Goal: Find specific page/section: Find specific page/section

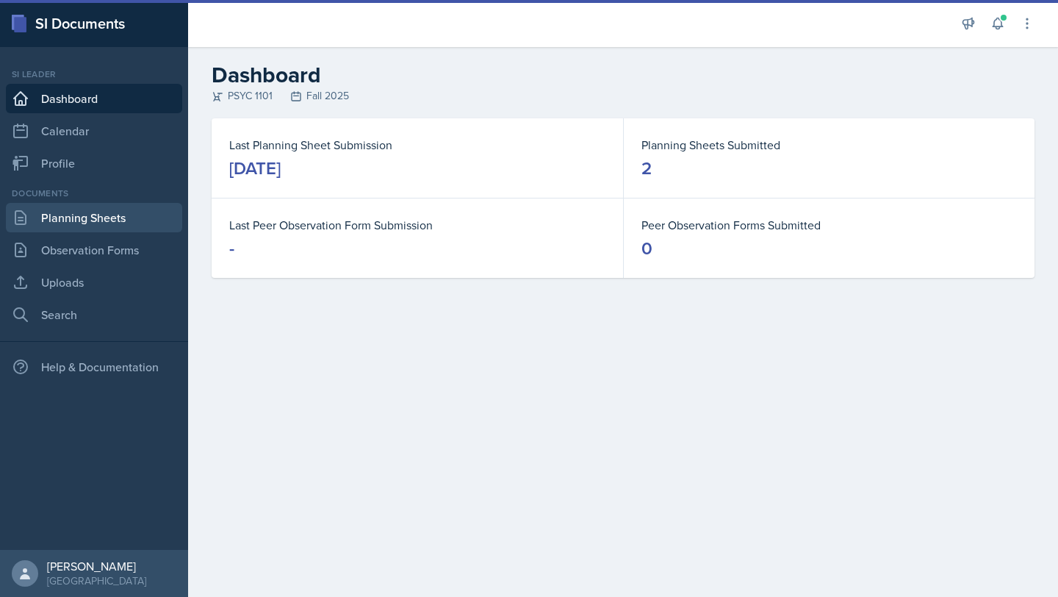
click at [136, 217] on link "Planning Sheets" at bounding box center [94, 217] width 176 height 29
click at [93, 224] on link "Planning Sheets" at bounding box center [94, 217] width 176 height 29
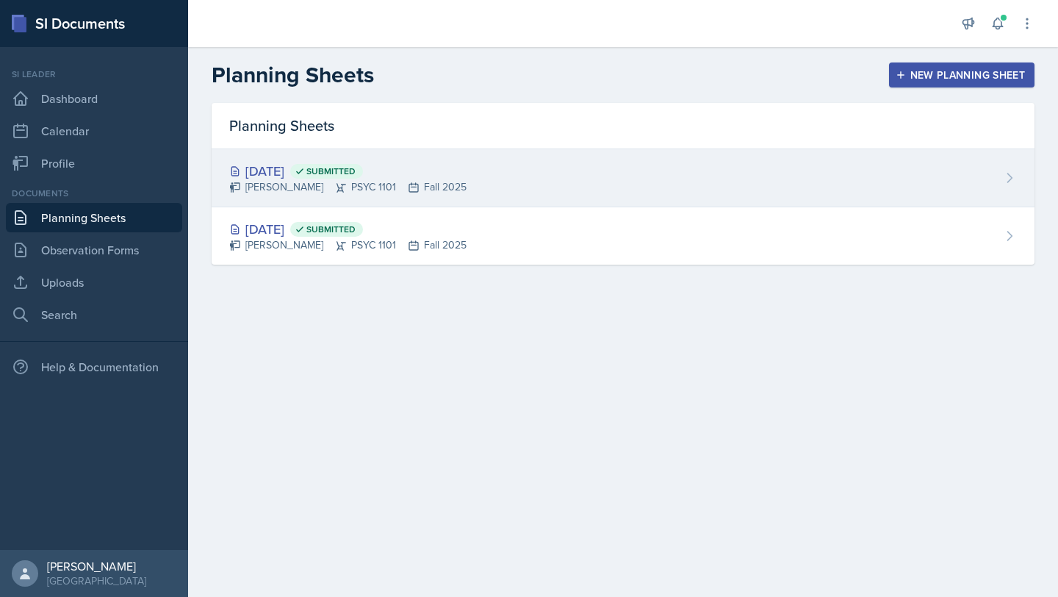
click at [456, 176] on div "[DATE] Submitted [PERSON_NAME] PSYC 1101 Fall 2025" at bounding box center [623, 178] width 823 height 58
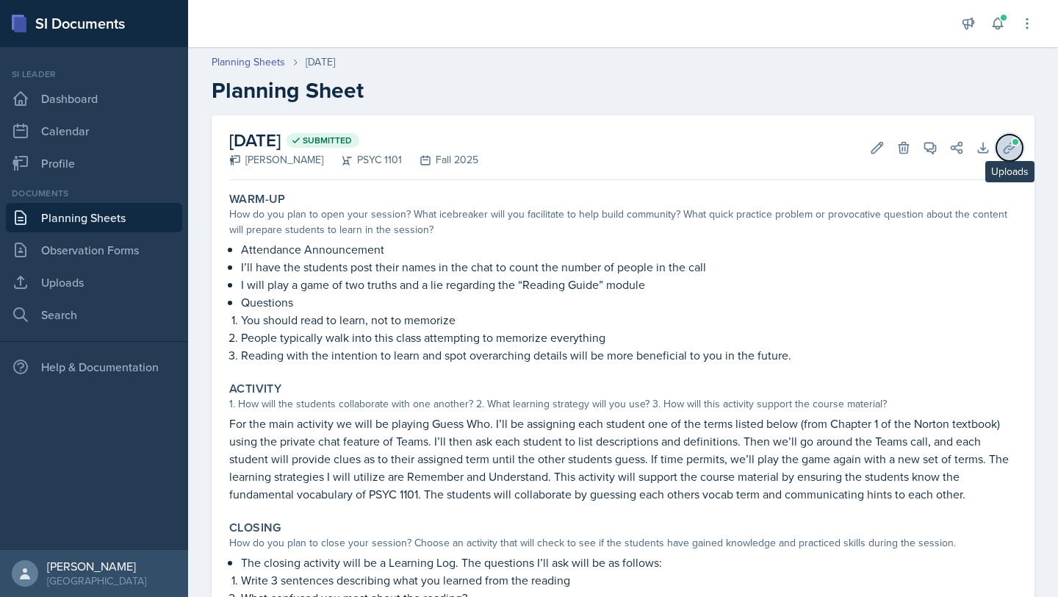
click at [1010, 146] on icon at bounding box center [1009, 147] width 11 height 11
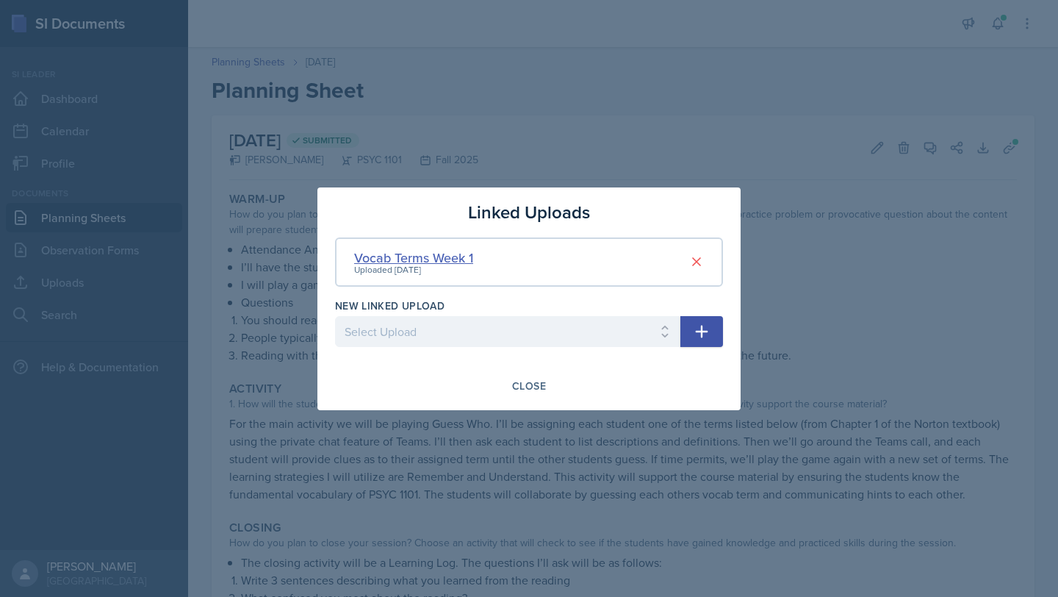
click at [468, 258] on div "Vocab Terms Week 1" at bounding box center [413, 258] width 119 height 20
click at [444, 253] on div "Vocab Terms Week 1" at bounding box center [413, 258] width 119 height 20
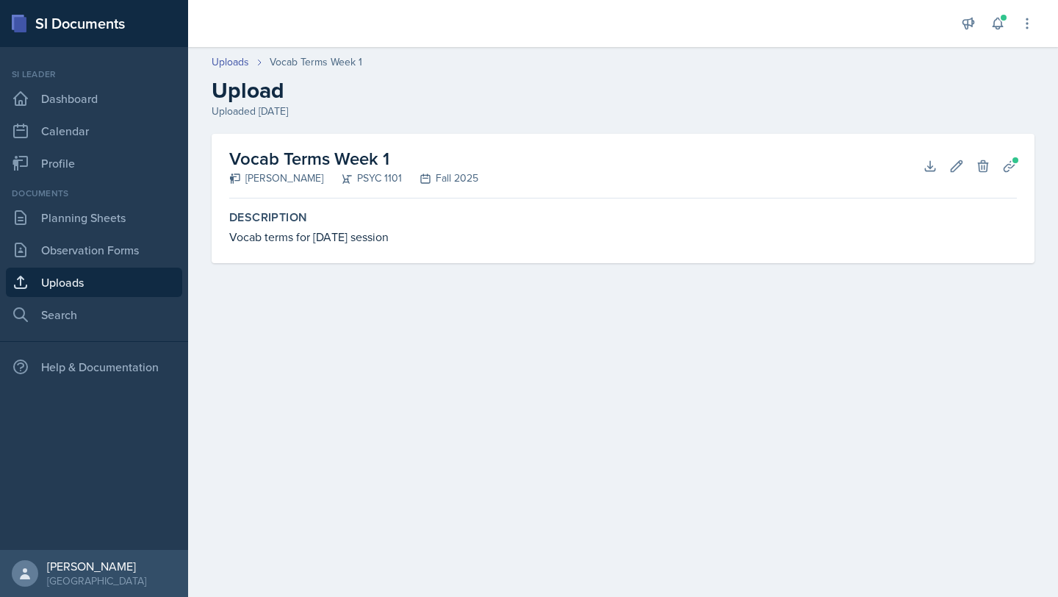
click at [354, 160] on h2 "Vocab Terms Week 1" at bounding box center [353, 158] width 249 height 26
